Goal: Task Accomplishment & Management: Manage account settings

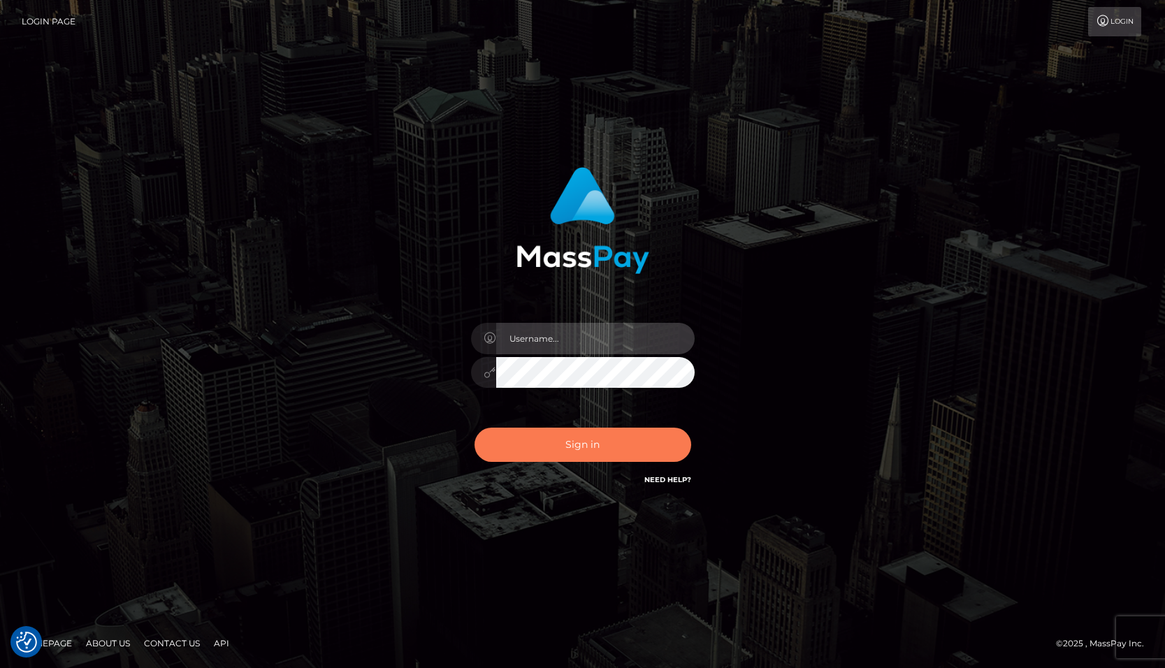
type input "tiana.whop"
click at [558, 452] on button "Sign in" at bounding box center [582, 445] width 217 height 34
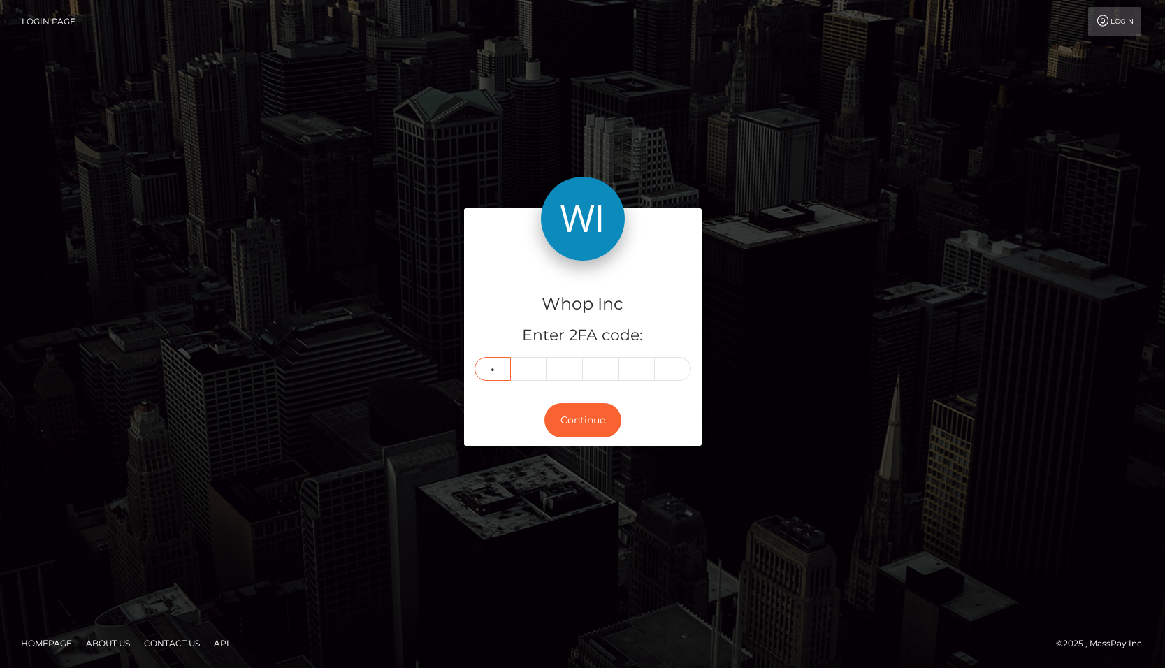
type input "2"
type input "0"
type input "7"
type input "6"
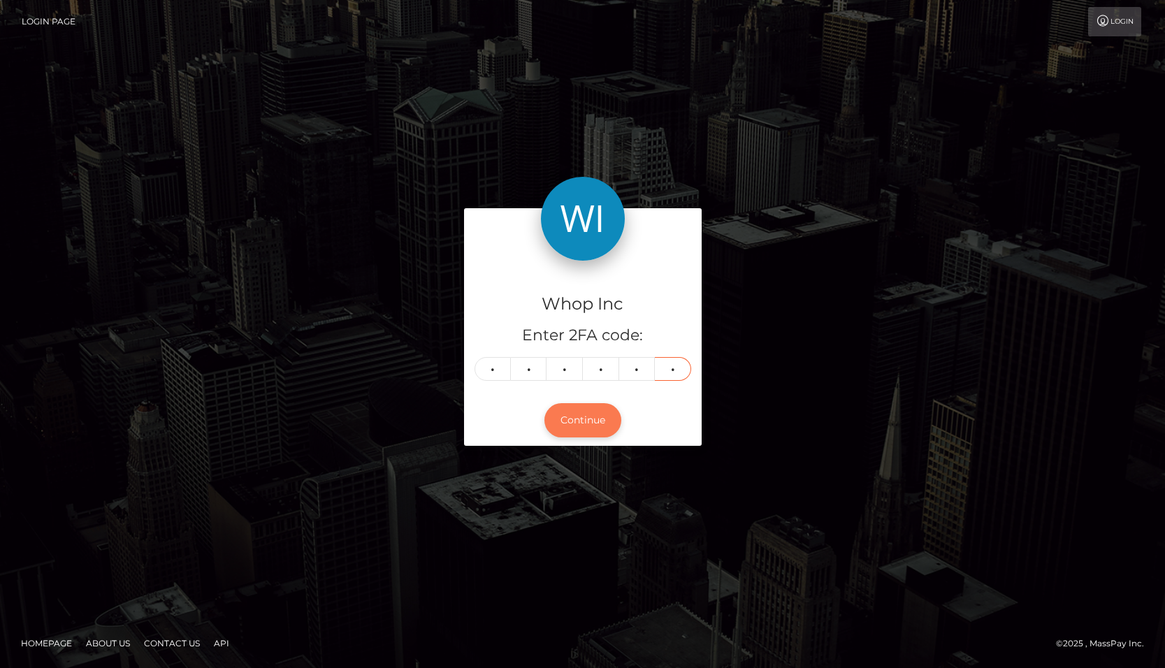
type input "7"
click at [596, 427] on button "Continue" at bounding box center [582, 420] width 77 height 34
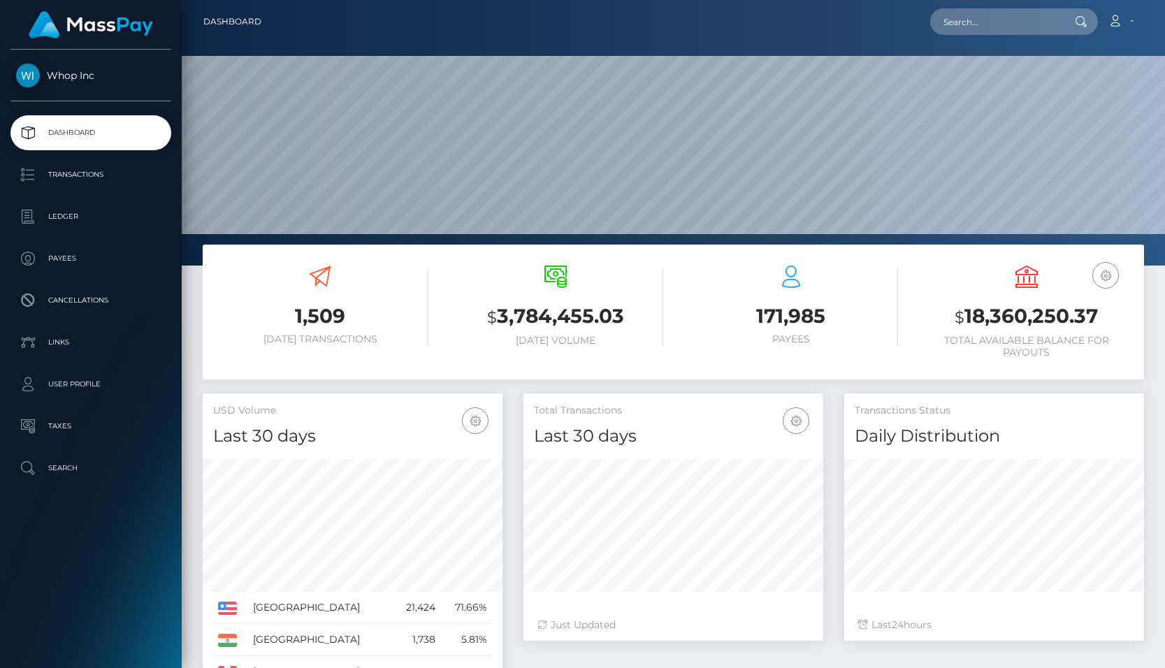
scroll to position [247, 300]
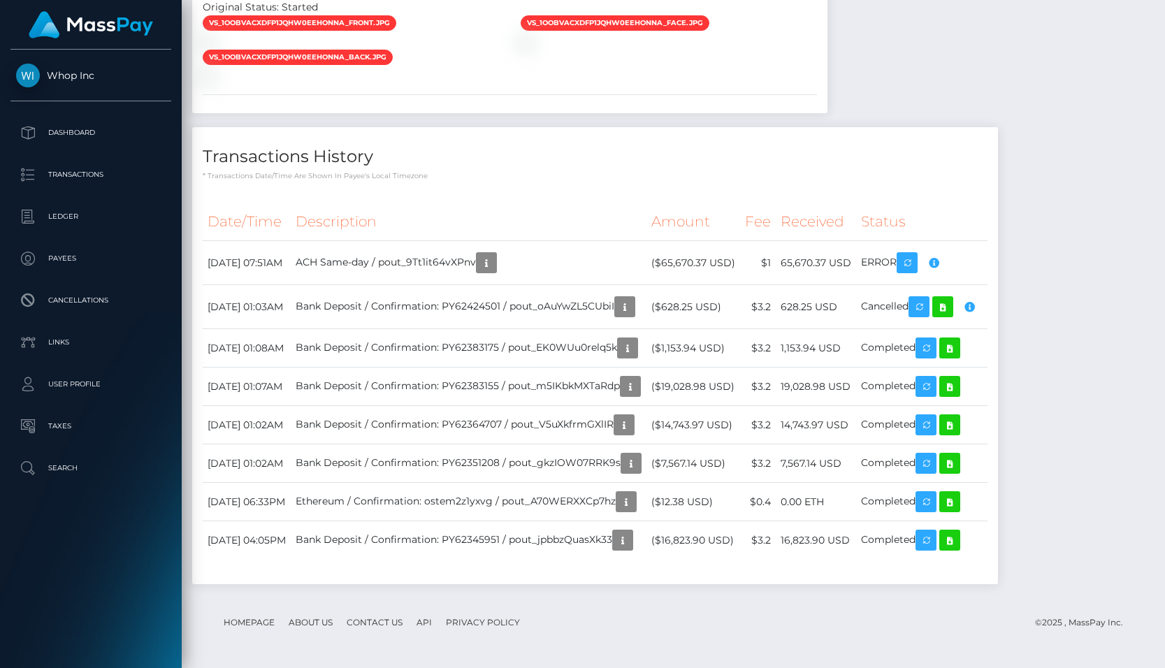
scroll to position [1079, 0]
click at [99, 131] on p "Dashboard" at bounding box center [91, 132] width 150 height 21
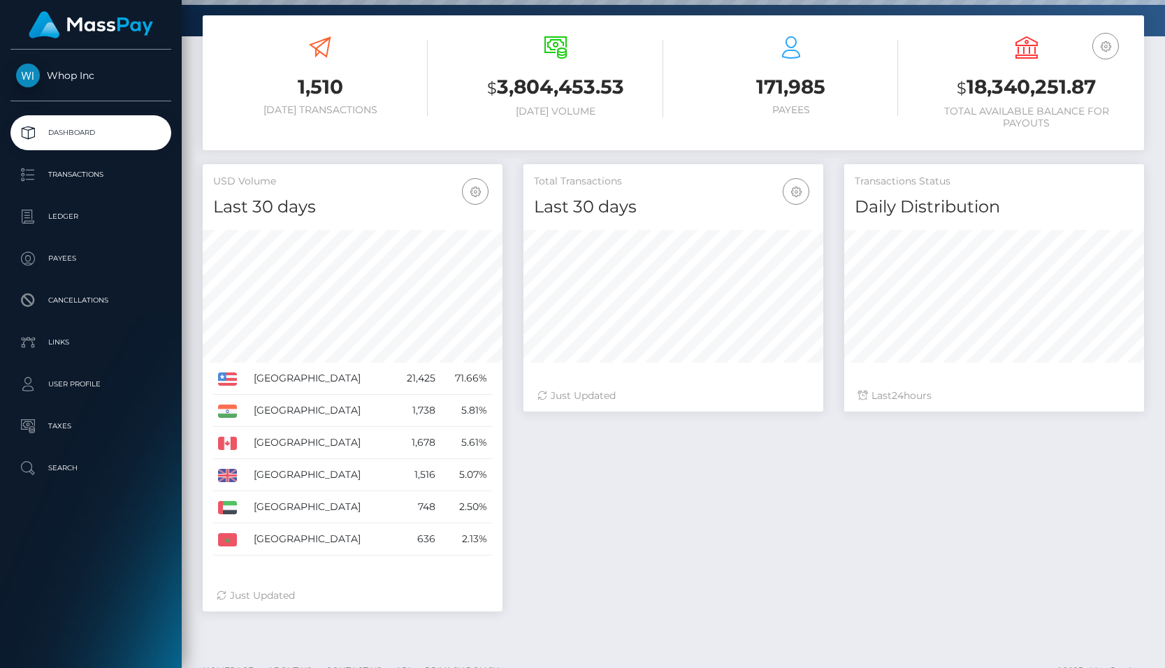
scroll to position [244, 0]
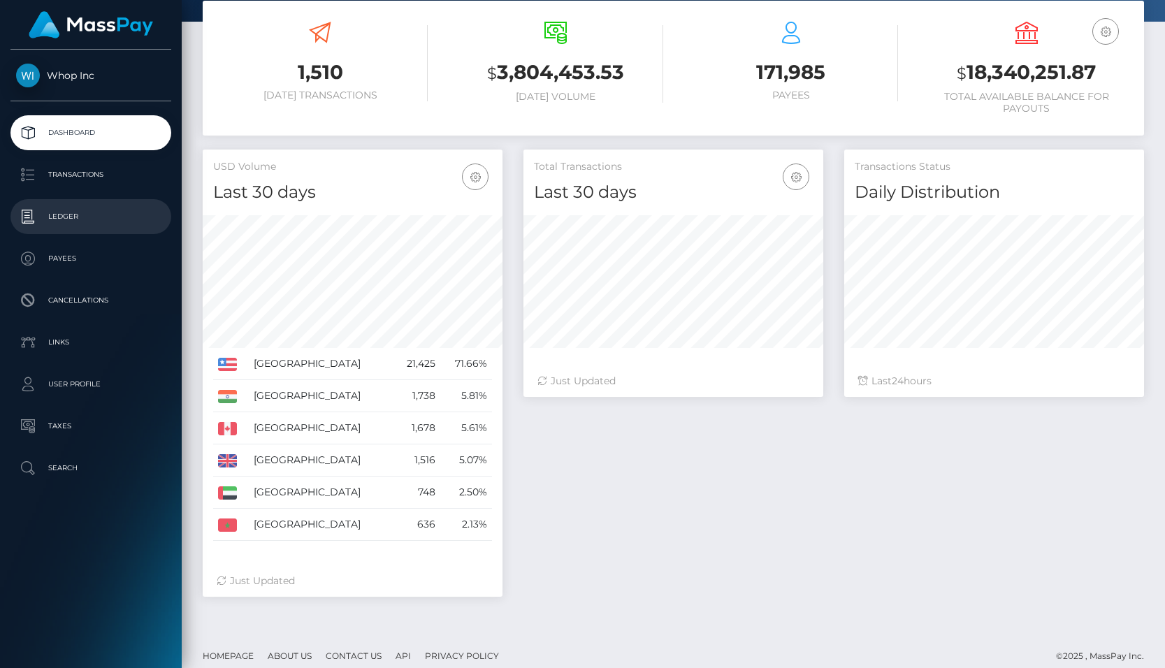
click at [57, 219] on p "Ledger" at bounding box center [91, 216] width 150 height 21
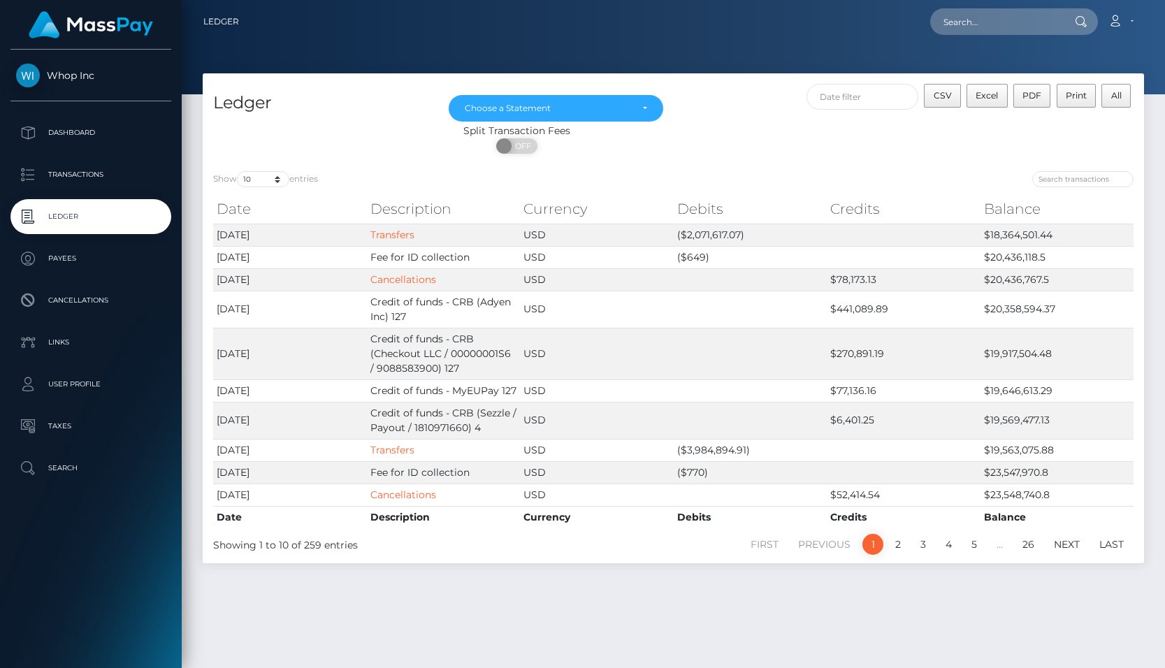
click at [614, 89] on div "May 2025 Jun 2025 Jul 2025 Aug 2025 Sep 2025 Choose a Statement" at bounding box center [555, 104] width 235 height 40
click at [609, 94] on div "May 2025 Jun 2025 Jul 2025 Aug 2025 Sep 2025 Choose a Statement" at bounding box center [555, 104] width 235 height 40
click at [602, 105] on div "Choose a Statement" at bounding box center [548, 108] width 166 height 11
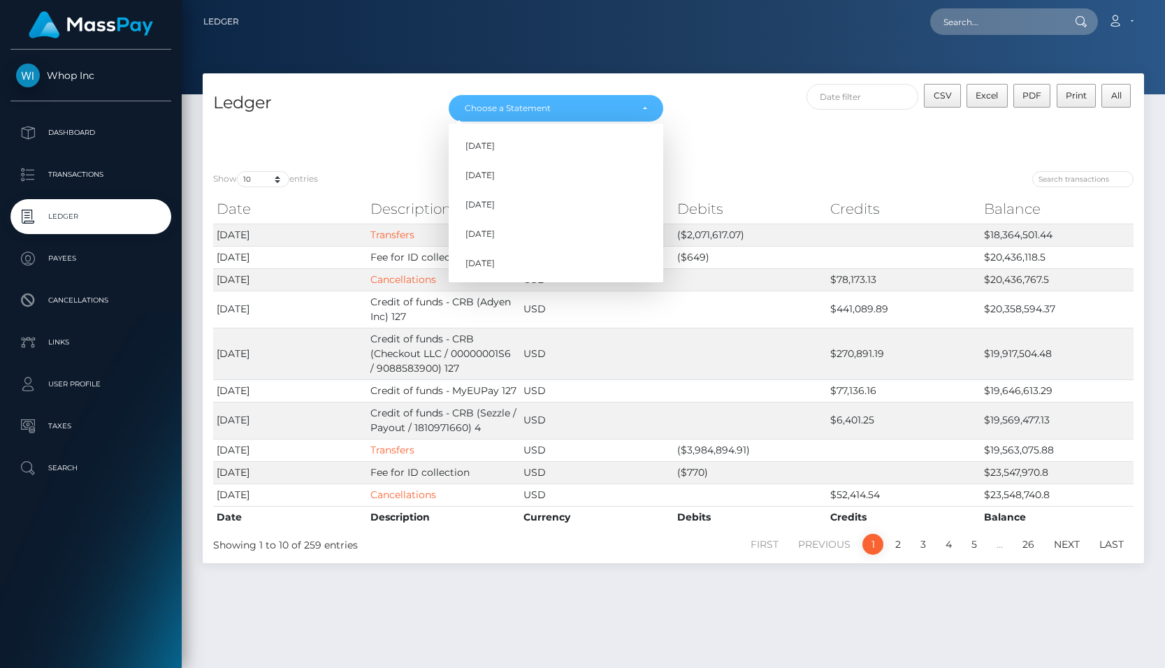
click at [785, 122] on div "CSV Excel PDF Print All" at bounding box center [909, 104] width 471 height 40
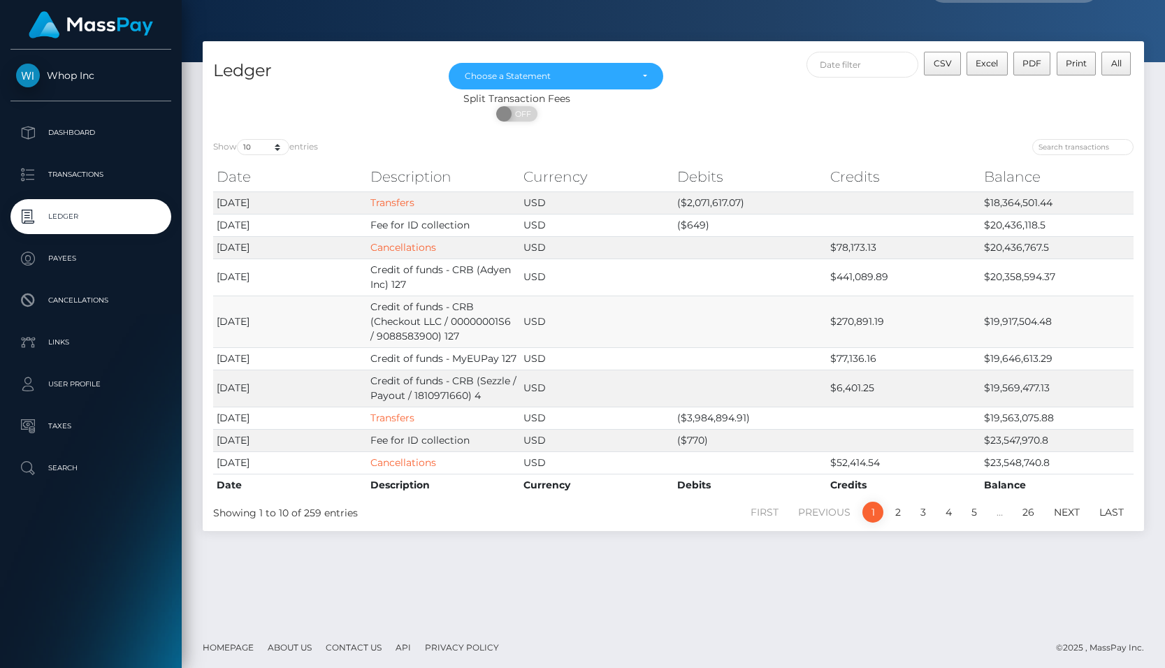
scroll to position [34, 0]
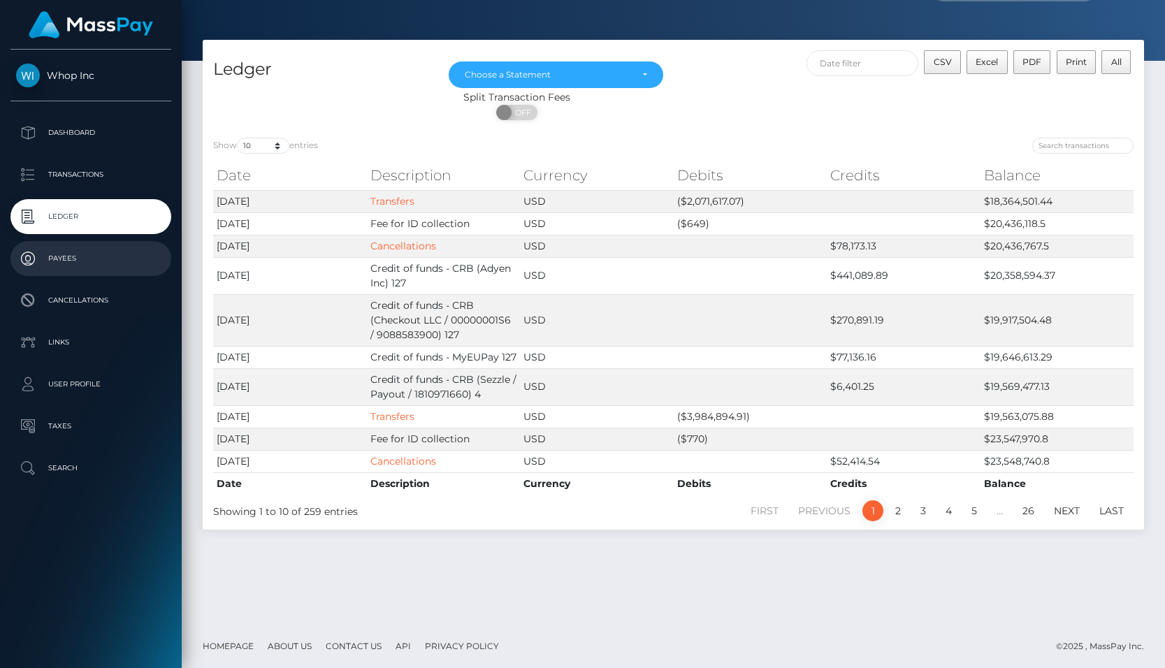
click at [112, 261] on p "Payees" at bounding box center [91, 258] width 150 height 21
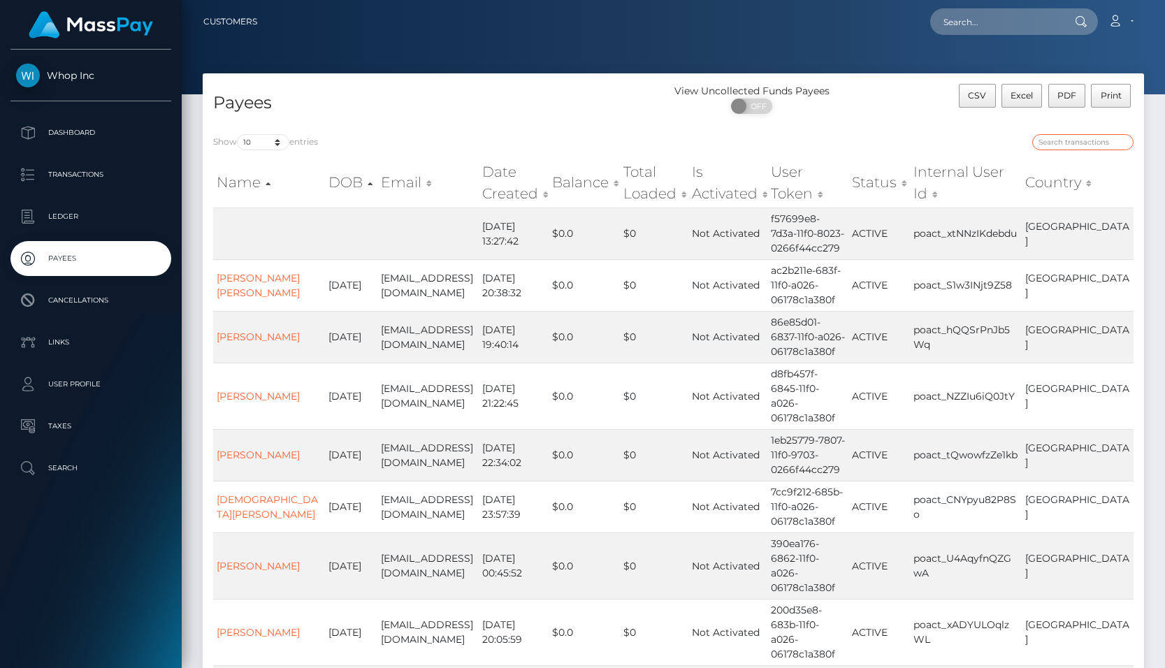
click at [1072, 143] on input "search" at bounding box center [1082, 142] width 101 height 16
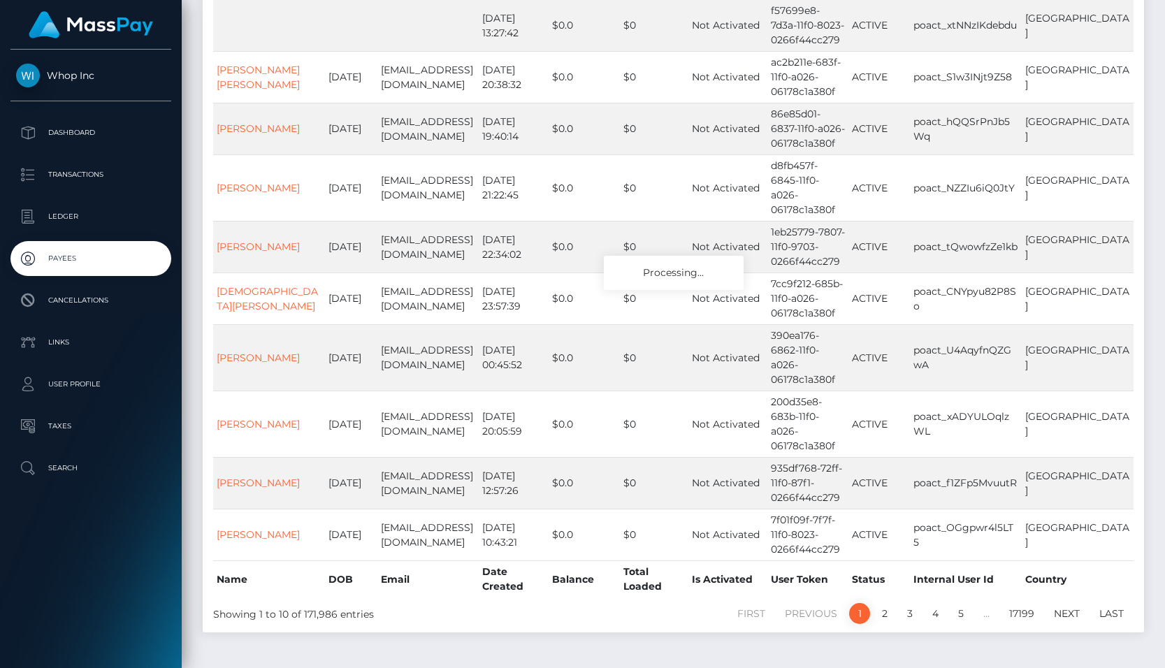
scroll to position [212, 0]
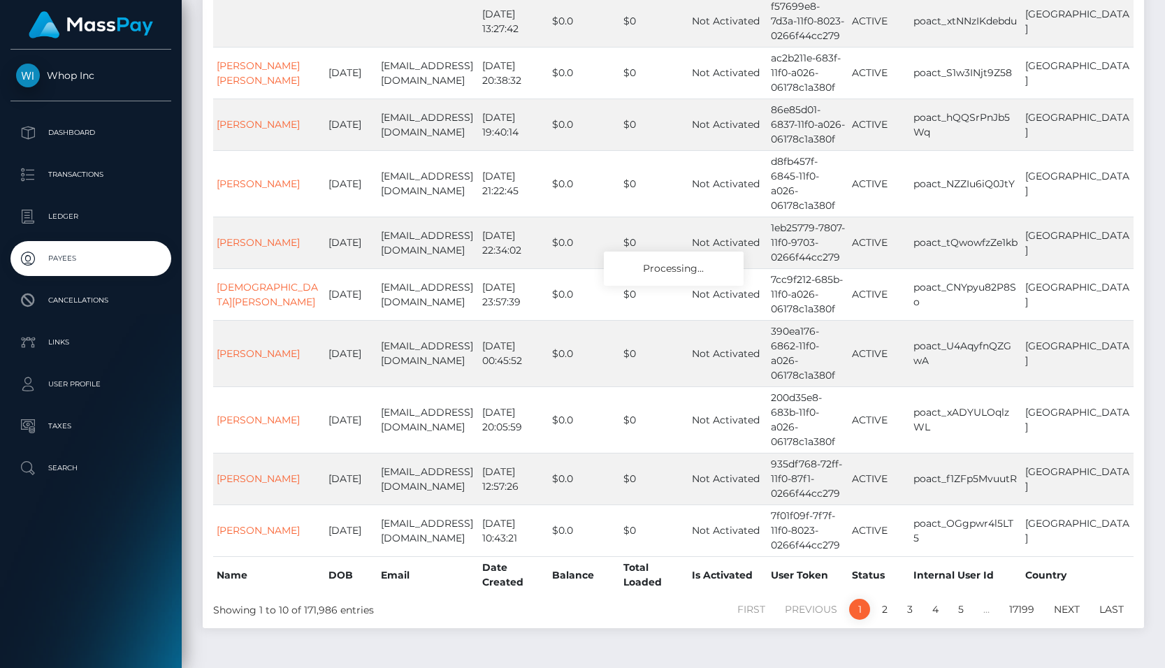
type input "[EMAIL_ADDRESS][DOMAIN_NAME]"
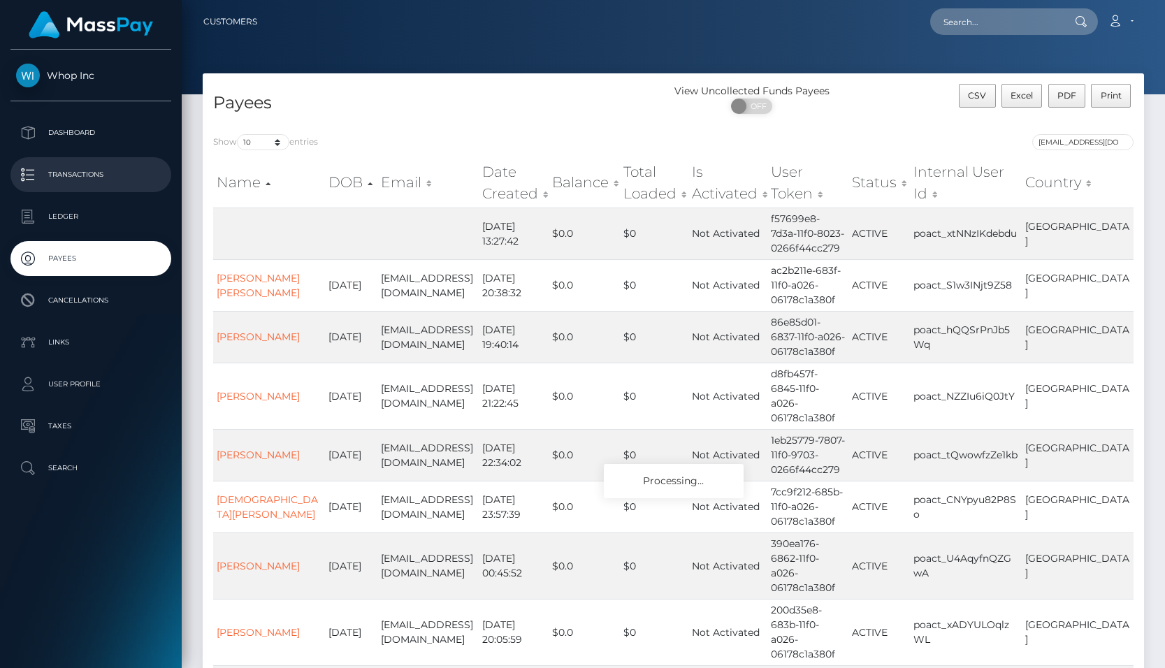
click at [102, 167] on p "Transactions" at bounding box center [91, 174] width 150 height 21
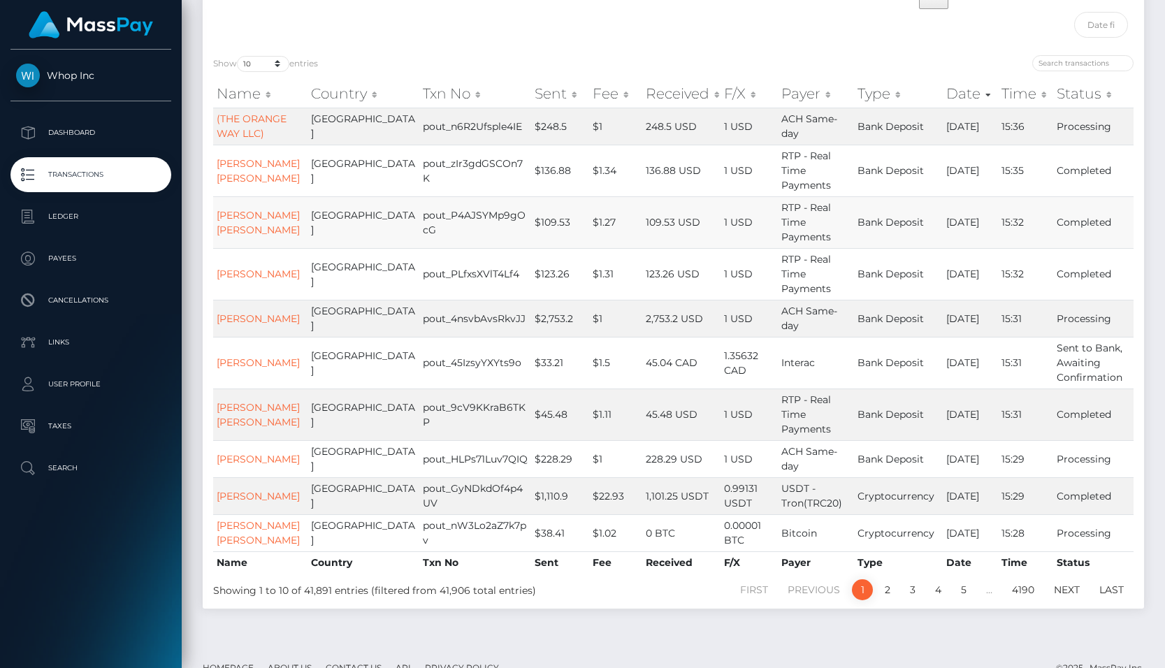
scroll to position [163, 0]
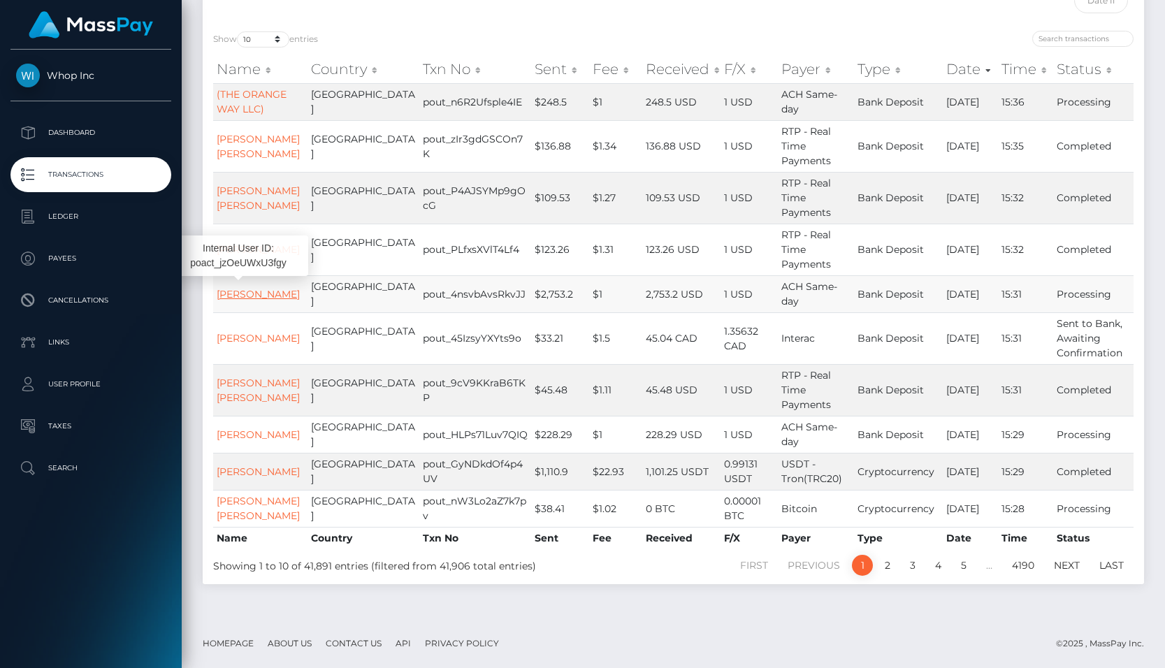
click at [235, 288] on link "[PERSON_NAME]" at bounding box center [258, 294] width 83 height 13
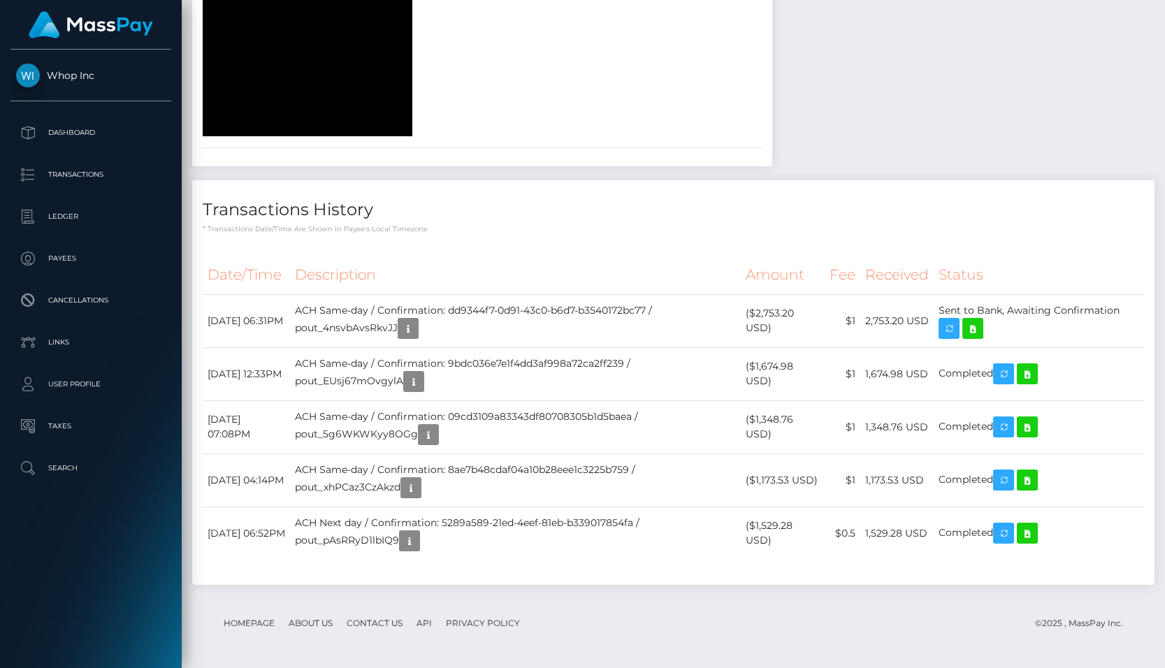
scroll to position [1288, 0]
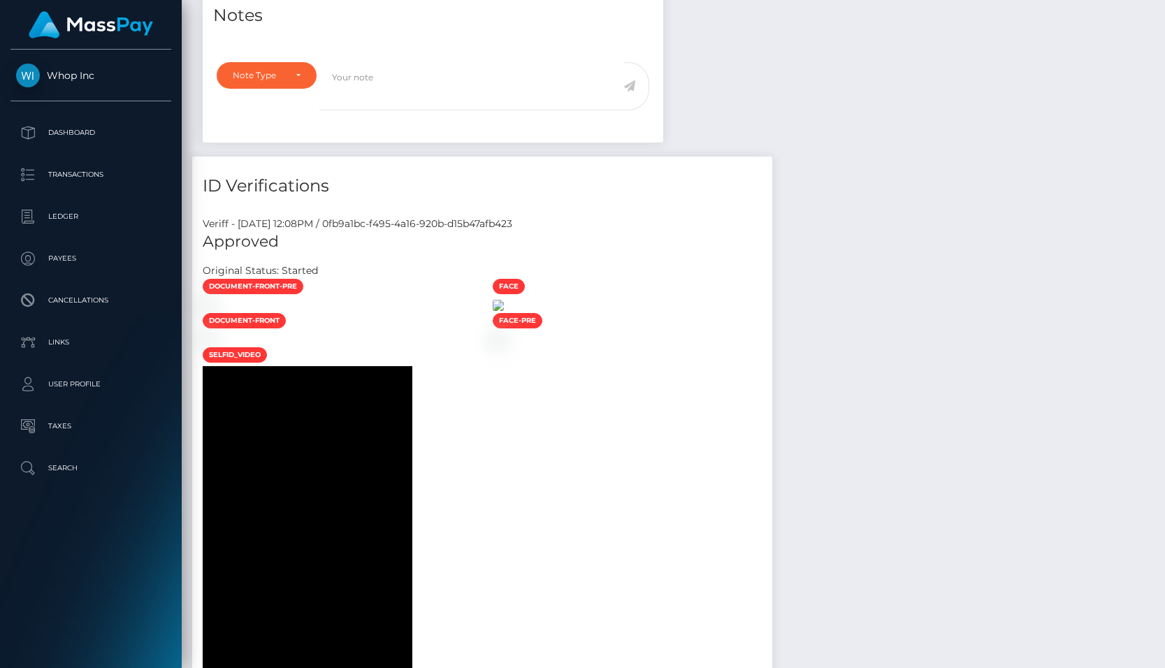
scroll to position [479, 0]
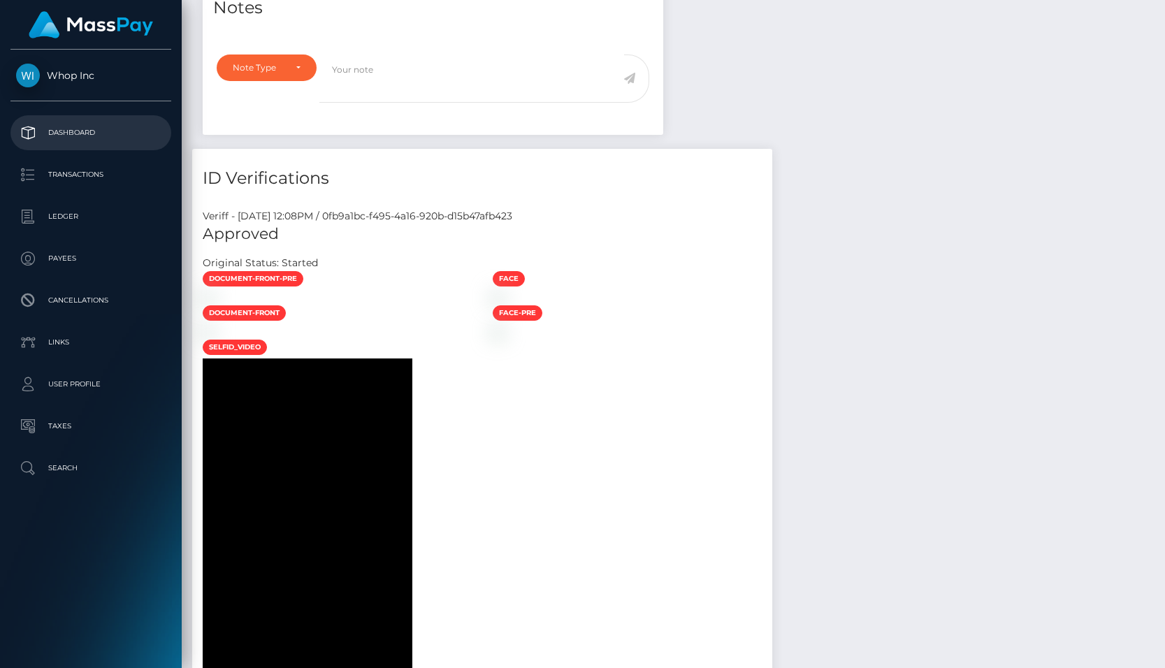
click at [78, 135] on p "Dashboard" at bounding box center [91, 132] width 150 height 21
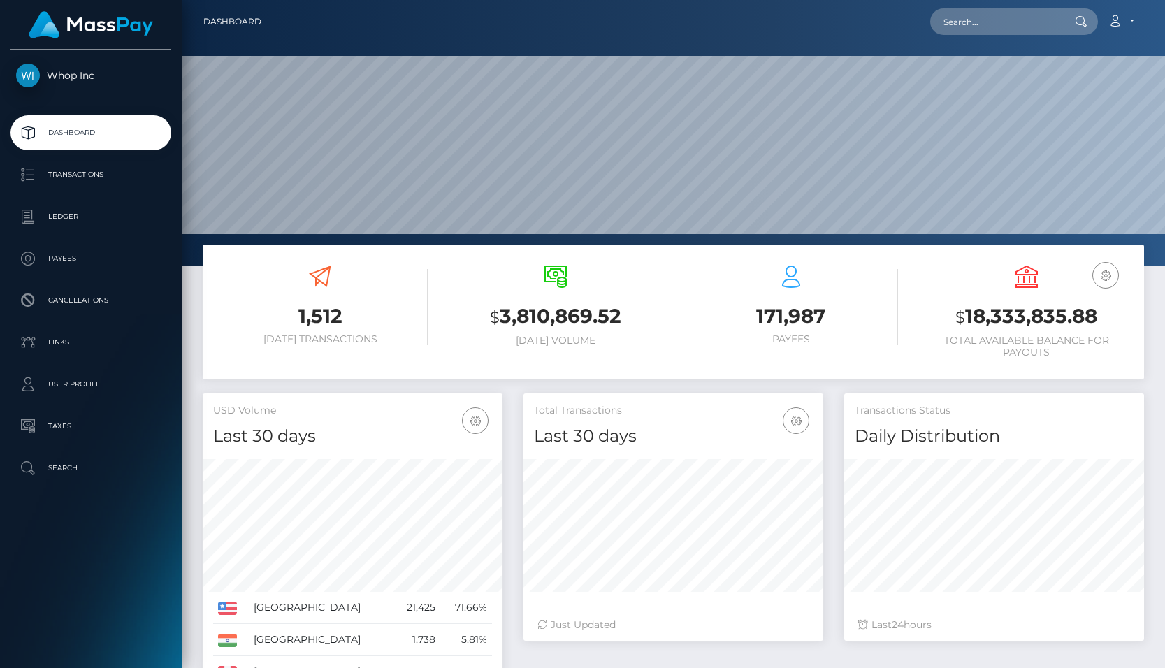
scroll to position [247, 300]
